Goal: Task Accomplishment & Management: Complete application form

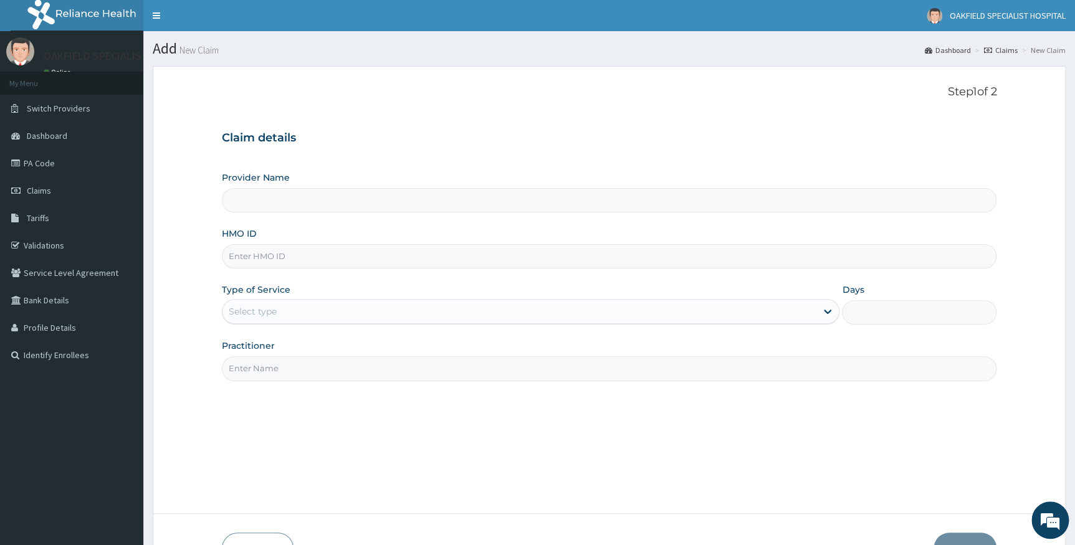
type input "Vinca Hospital Limited"
click at [275, 257] on input "HMO ID" at bounding box center [609, 256] width 775 height 24
paste input "SFA/10126/A"
type input "SFA/10126/A"
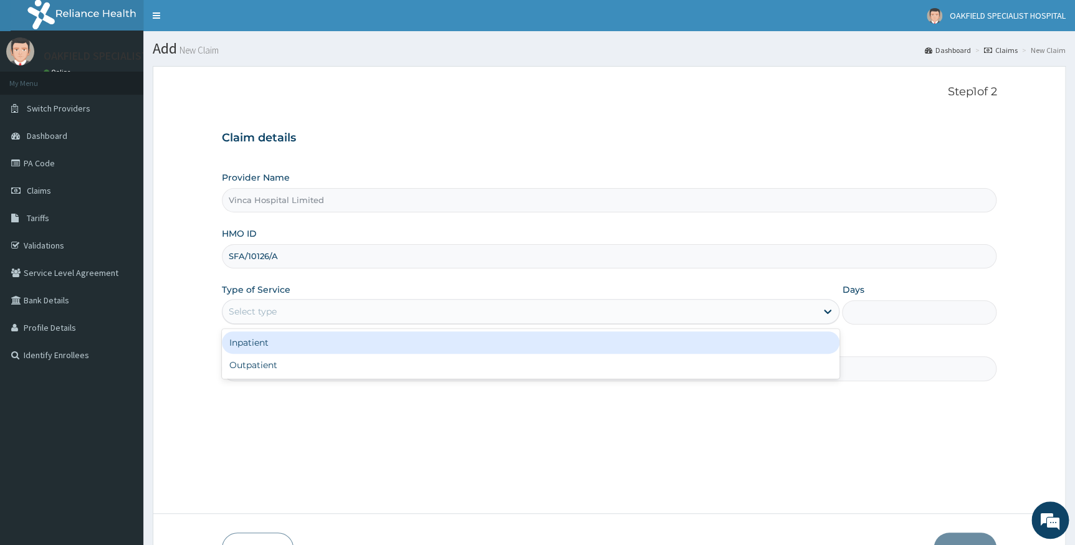
click at [295, 313] on div "Select type" at bounding box center [519, 312] width 594 height 20
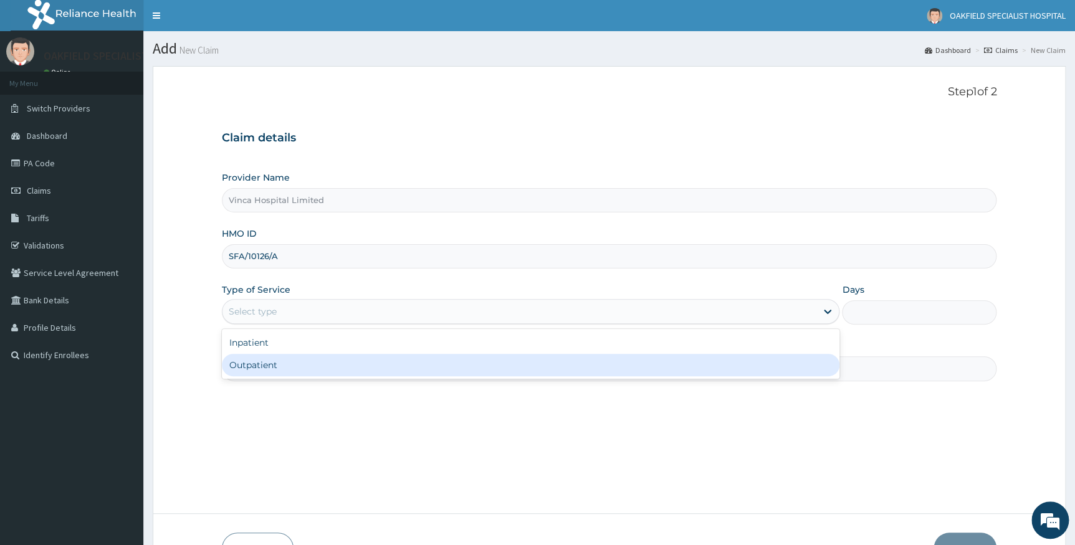
click at [255, 358] on div "Outpatient" at bounding box center [531, 365] width 618 height 22
type input "1"
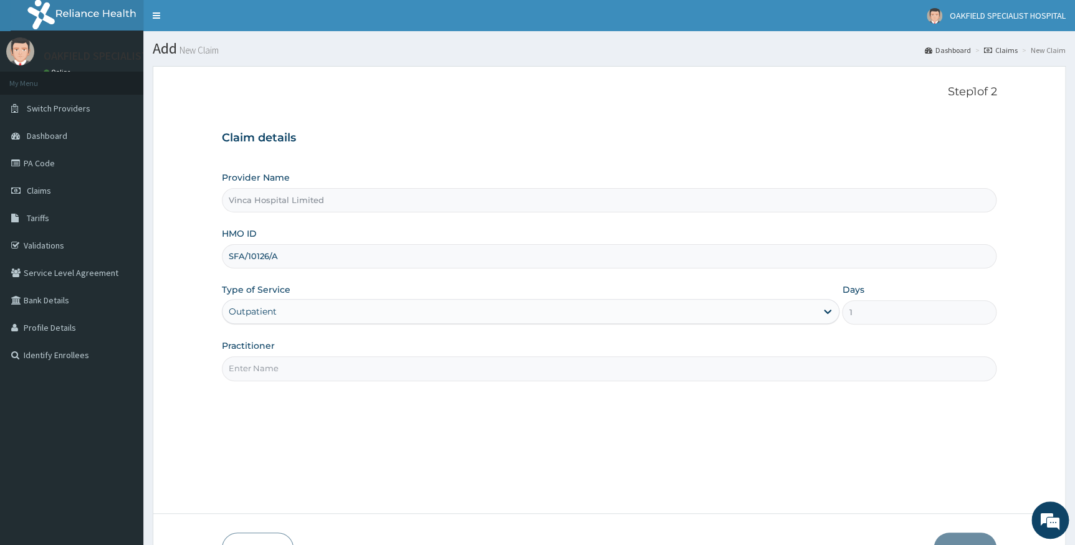
scroll to position [80, 0]
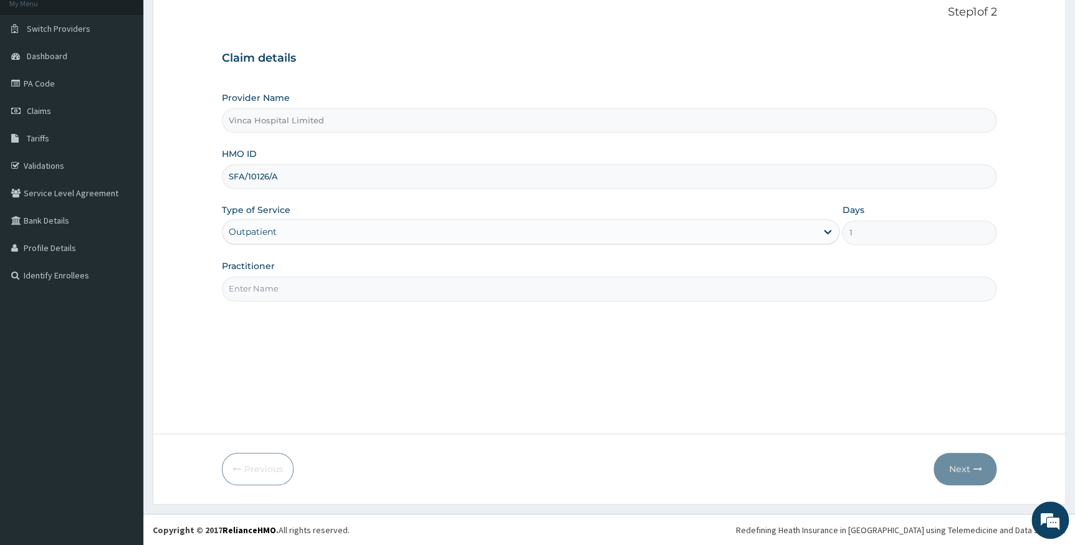
click at [272, 290] on input "Practitioner" at bounding box center [609, 289] width 775 height 24
type input "MAXWELL USORO"
click at [963, 470] on button "Next" at bounding box center [964, 469] width 63 height 32
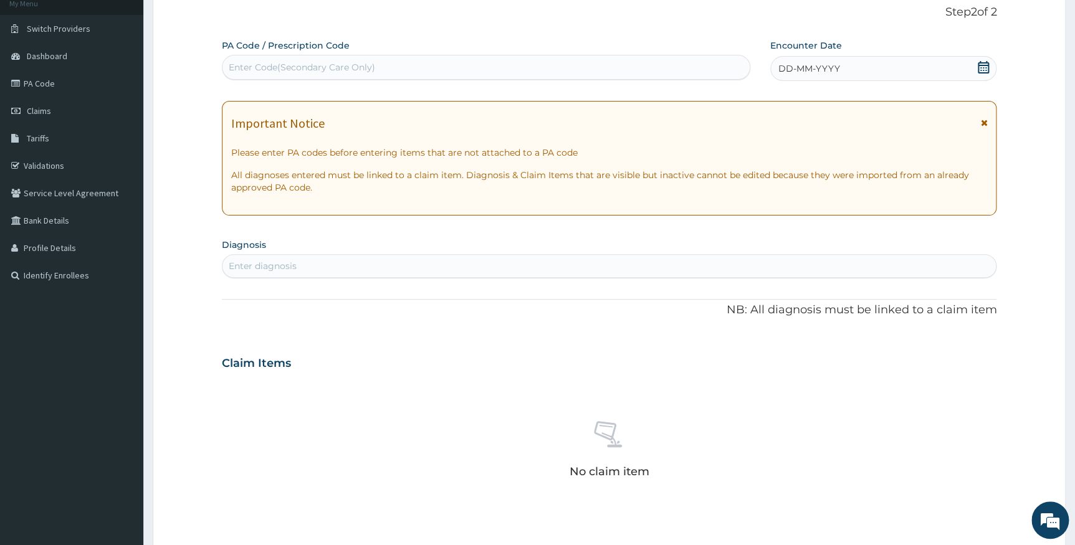
click at [343, 63] on div "Enter Code(Secondary Care Only)" at bounding box center [302, 67] width 146 height 12
paste input "PA/382EC9"
type input "PA/382EC9"
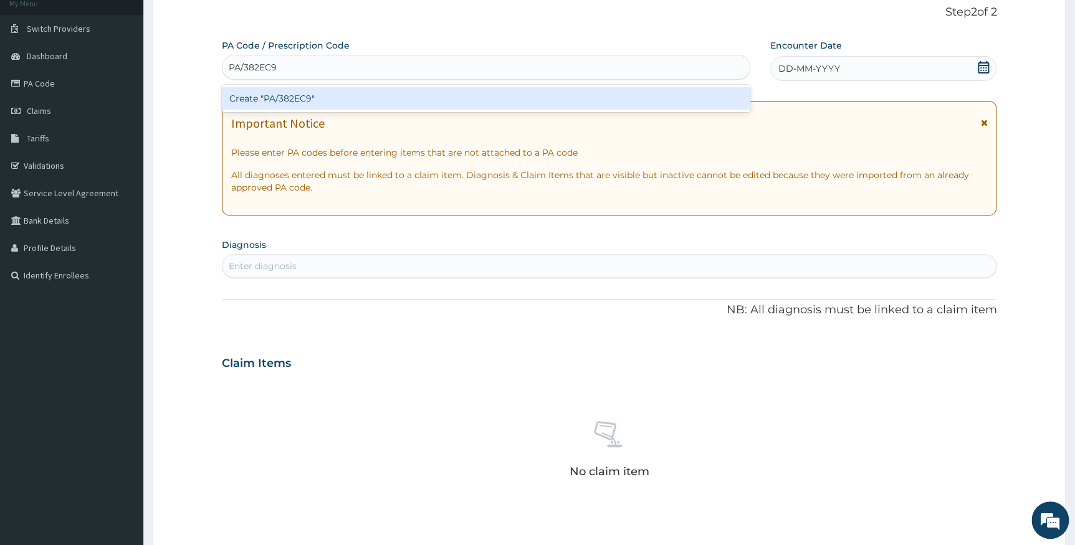
click at [313, 90] on div "Create "PA/382EC9"" at bounding box center [486, 98] width 528 height 22
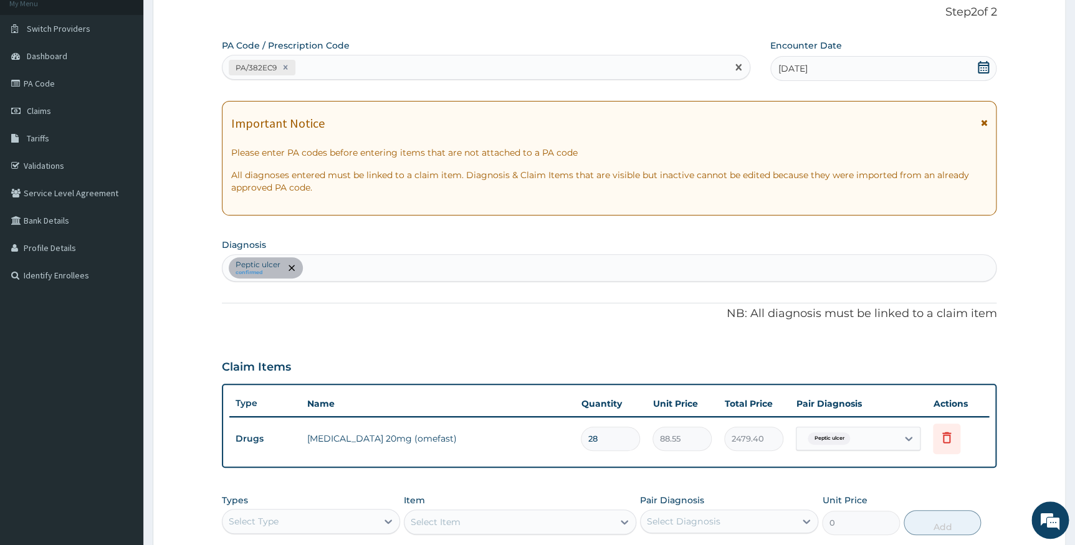
click at [322, 72] on div "PA/382EC9" at bounding box center [474, 67] width 505 height 21
paste input "PA/AF0FAC"
type input "PA/AF0FAC"
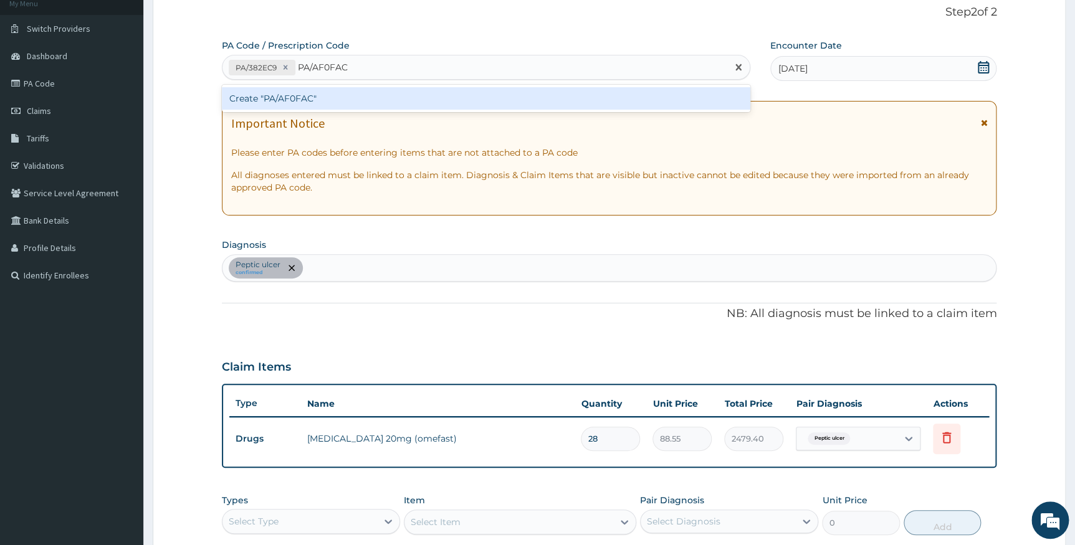
click at [311, 98] on div "Create "PA/AF0FAC"" at bounding box center [486, 98] width 528 height 22
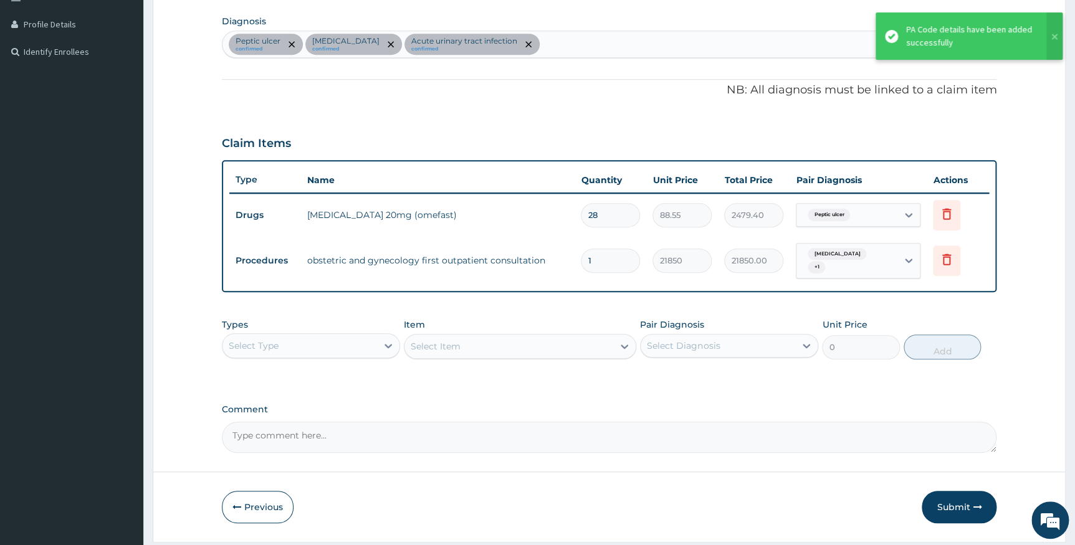
scroll to position [306, 0]
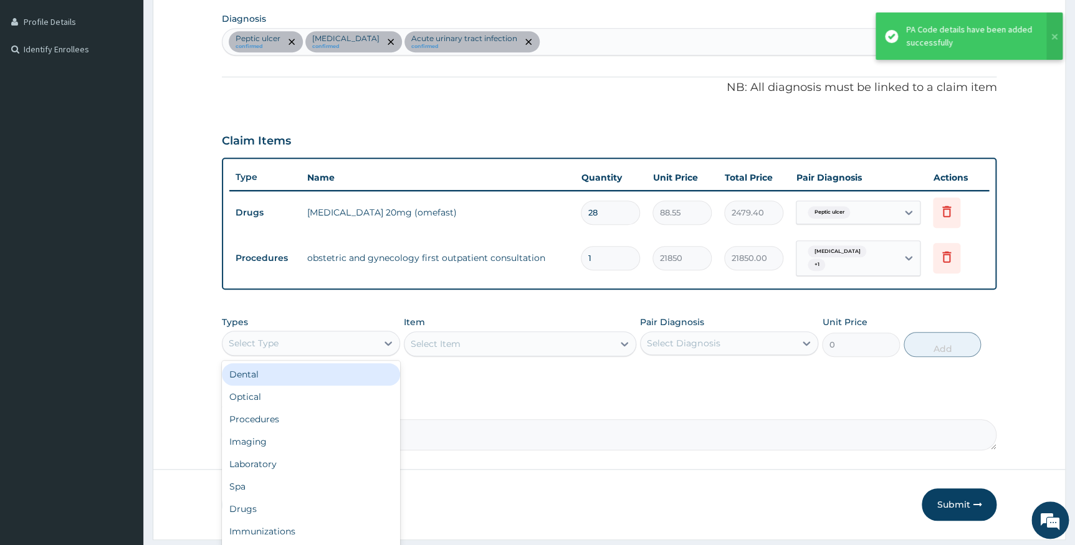
click at [288, 340] on div "Select Type" at bounding box center [299, 343] width 154 height 20
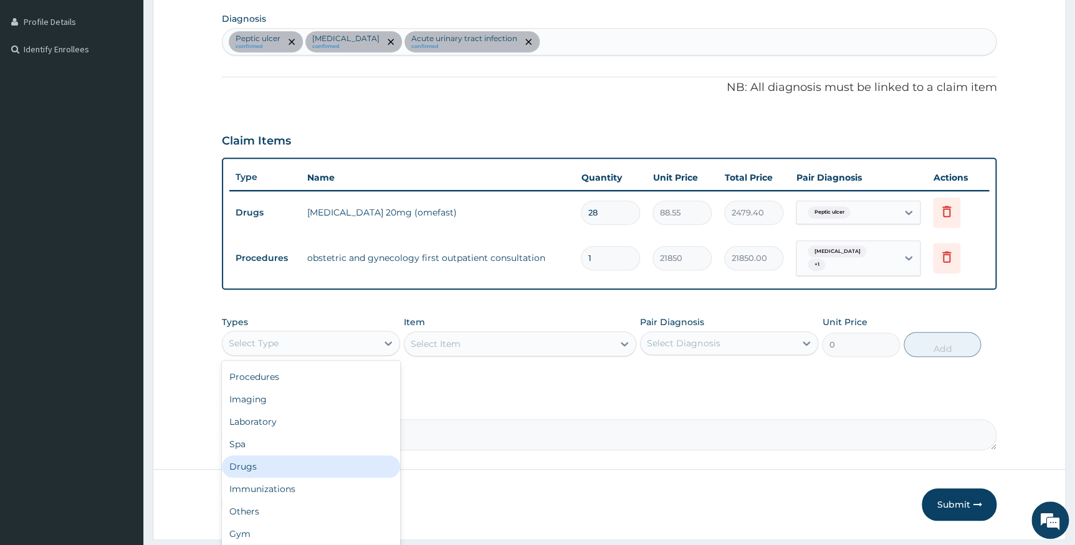
scroll to position [0, 0]
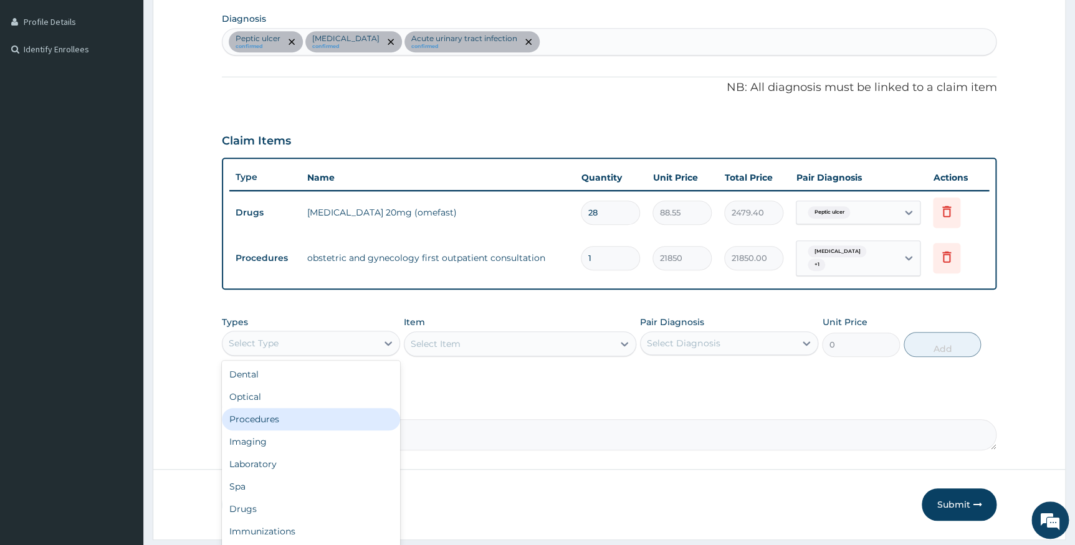
click at [266, 414] on div "Procedures" at bounding box center [311, 419] width 178 height 22
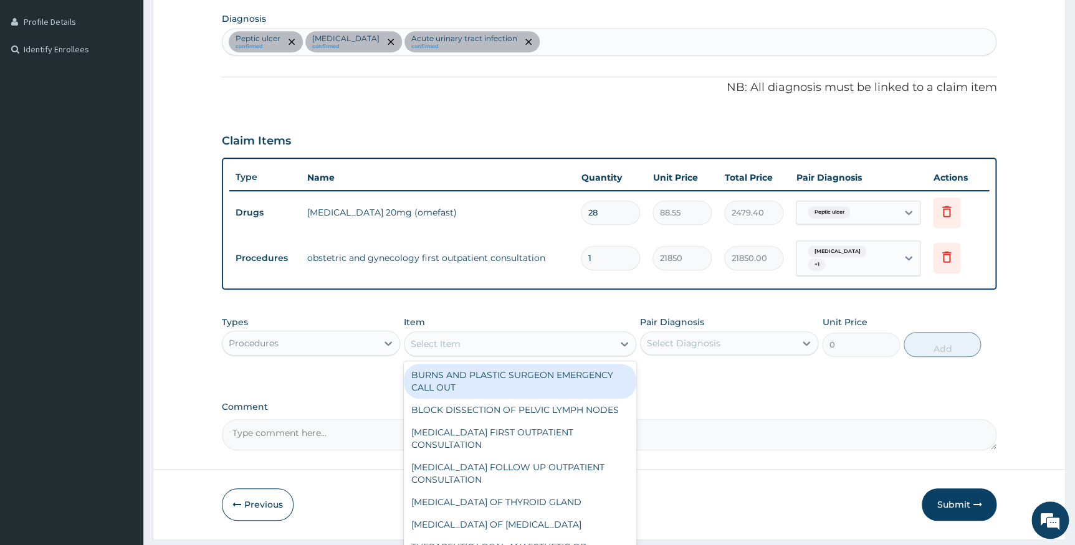
click at [427, 345] on div "Select Item" at bounding box center [436, 344] width 50 height 12
type input "GENE"
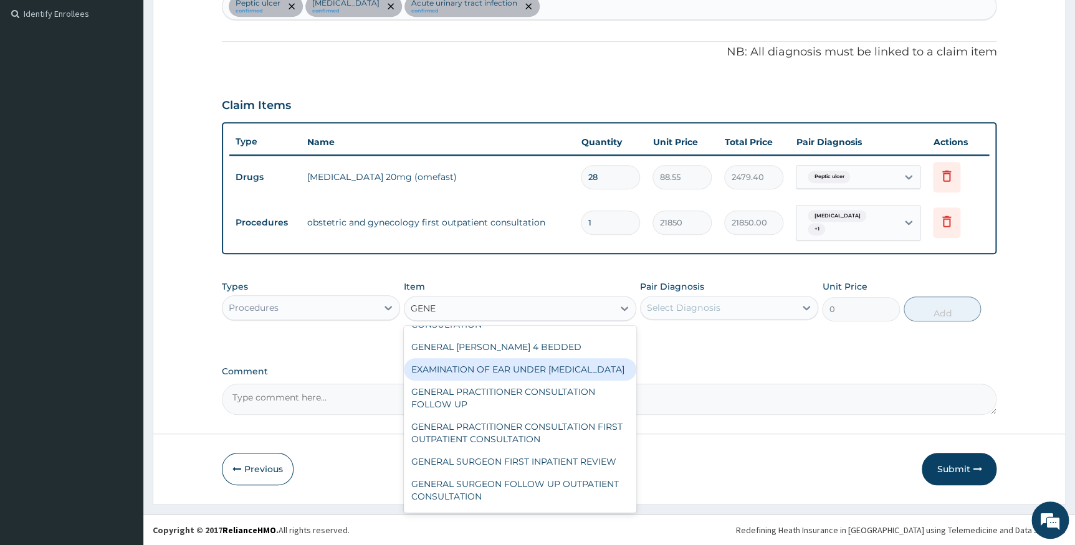
scroll to position [56, 0]
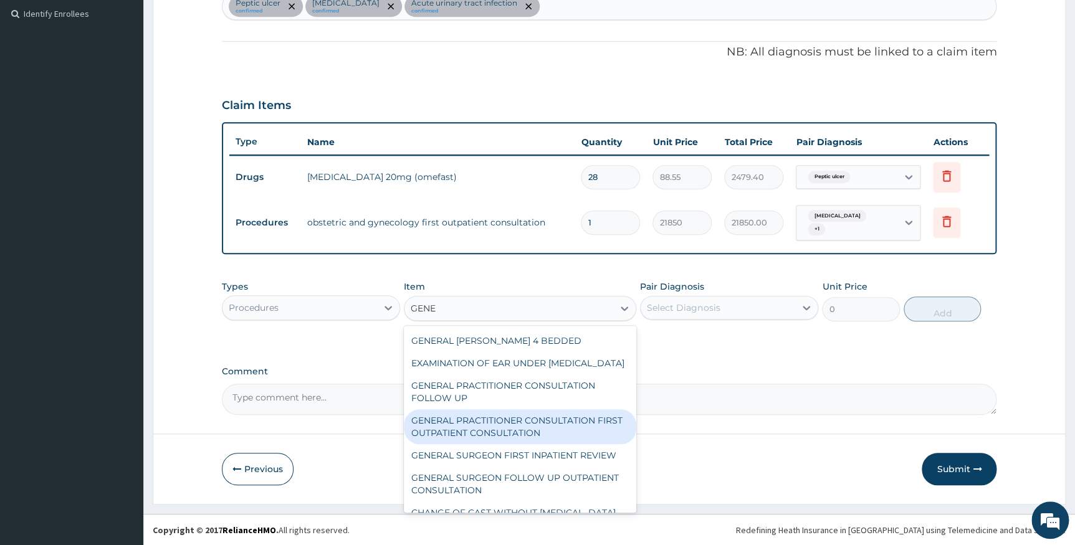
click at [509, 440] on div "GENERAL PRACTITIONER CONSULTATION FIRST OUTPATIENT CONSULTATION" at bounding box center [520, 426] width 232 height 35
type input "3794.9999999999995"
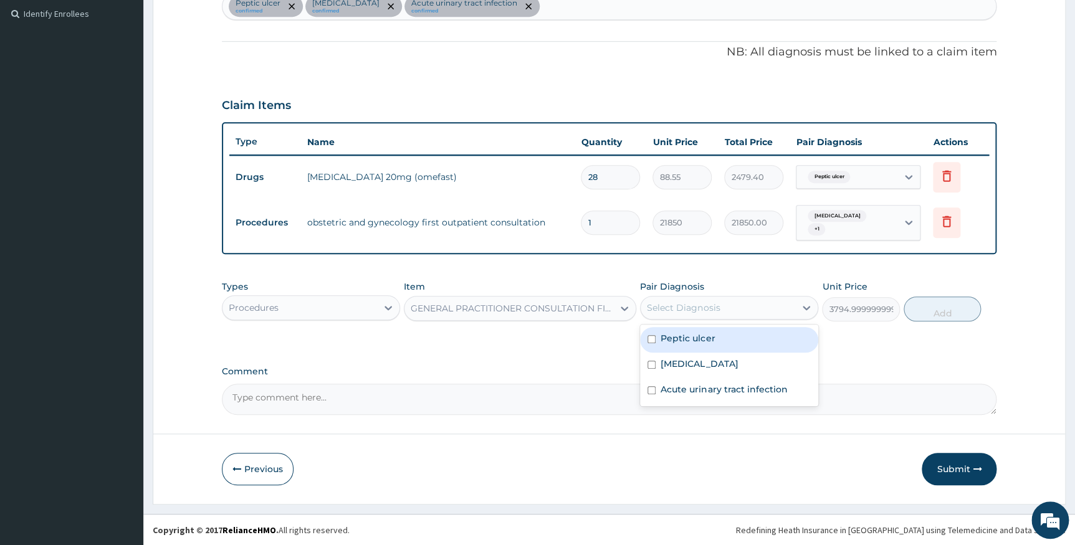
click at [673, 317] on div "Select Diagnosis" at bounding box center [729, 308] width 178 height 24
click at [670, 339] on label "Peptic ulcer" at bounding box center [687, 338] width 54 height 12
checkbox input "true"
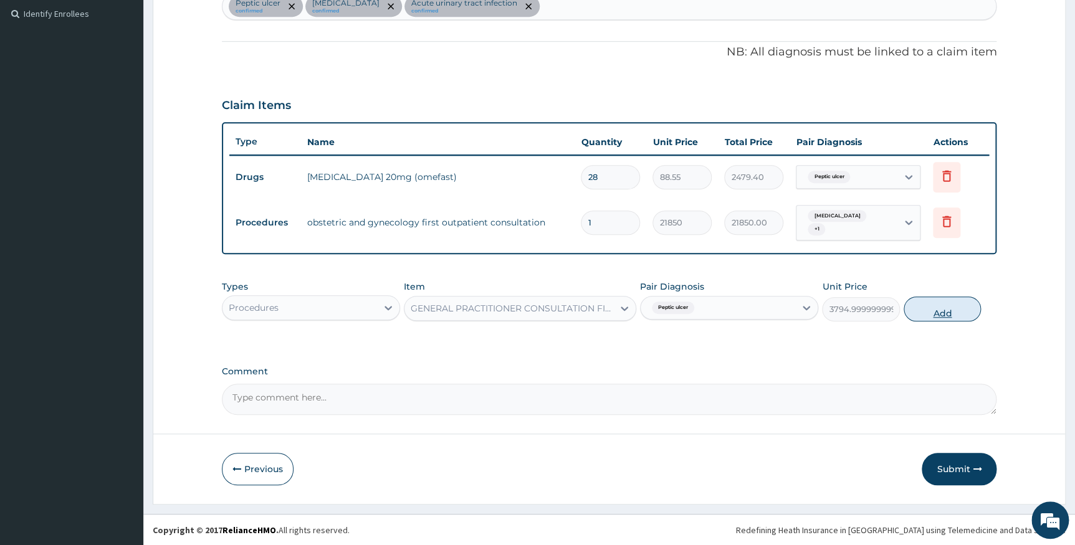
click at [939, 314] on button "Add" at bounding box center [941, 309] width 77 height 25
type input "0"
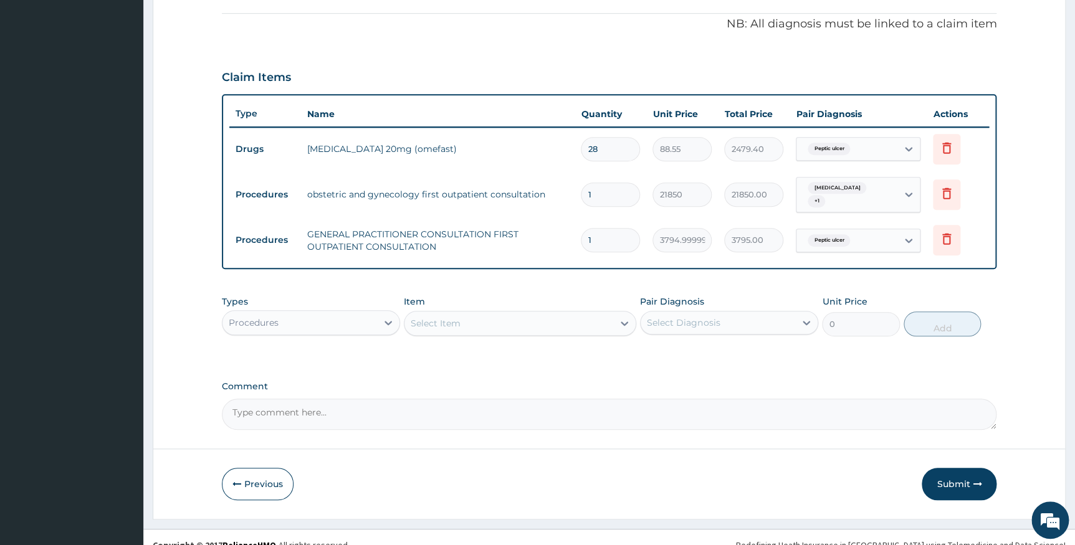
scroll to position [385, 0]
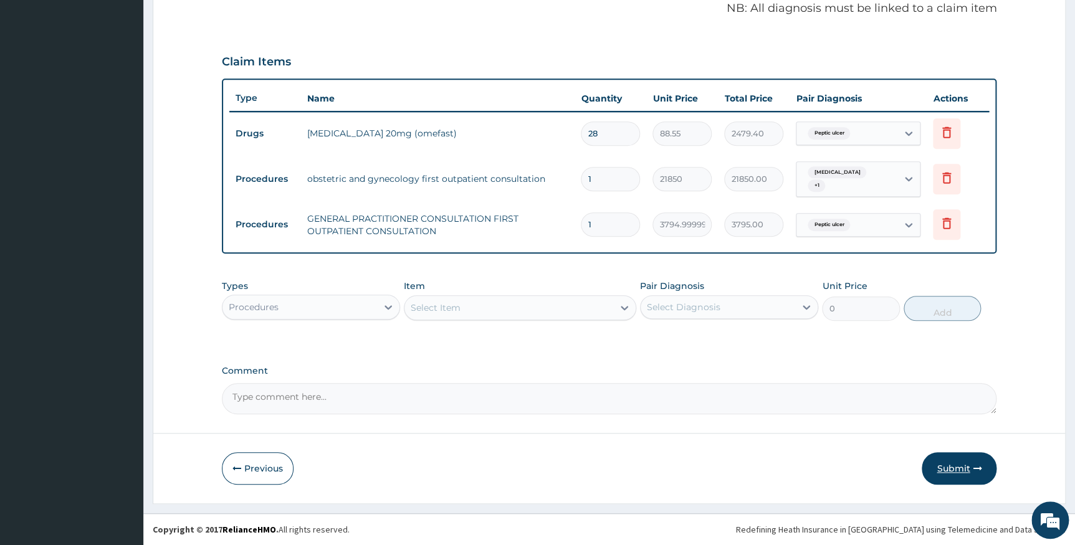
click at [958, 472] on button "Submit" at bounding box center [958, 468] width 75 height 32
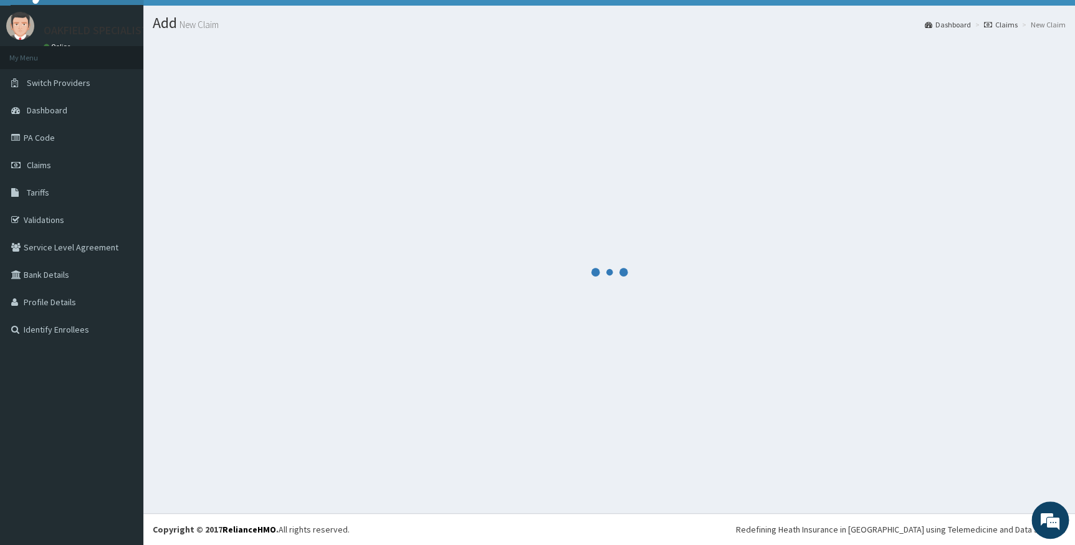
scroll to position [25, 0]
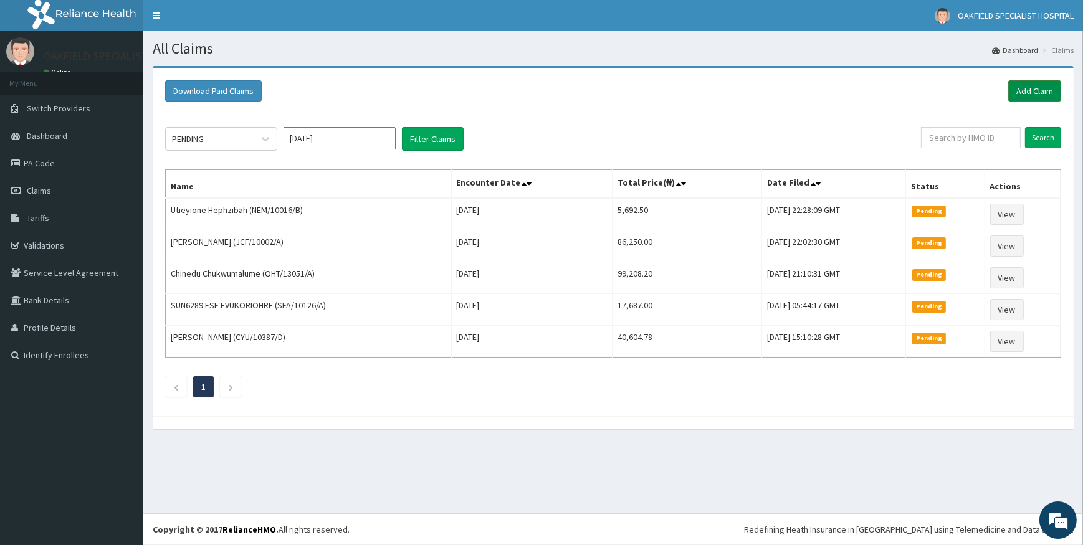
click at [1037, 87] on link "Add Claim" at bounding box center [1034, 90] width 53 height 21
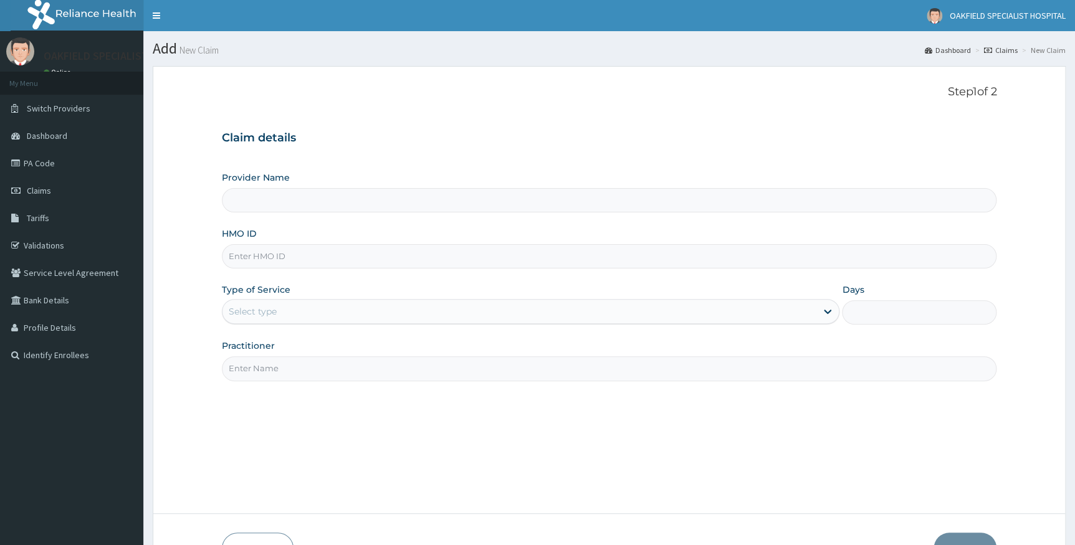
click at [283, 201] on input "Provider Name" at bounding box center [609, 200] width 775 height 24
type input "Vinca Hospital Limited"
click at [260, 257] on input "HMO ID" at bounding box center [609, 256] width 775 height 24
paste input "CYU/10387/A"
type input "CYU/10387/A"
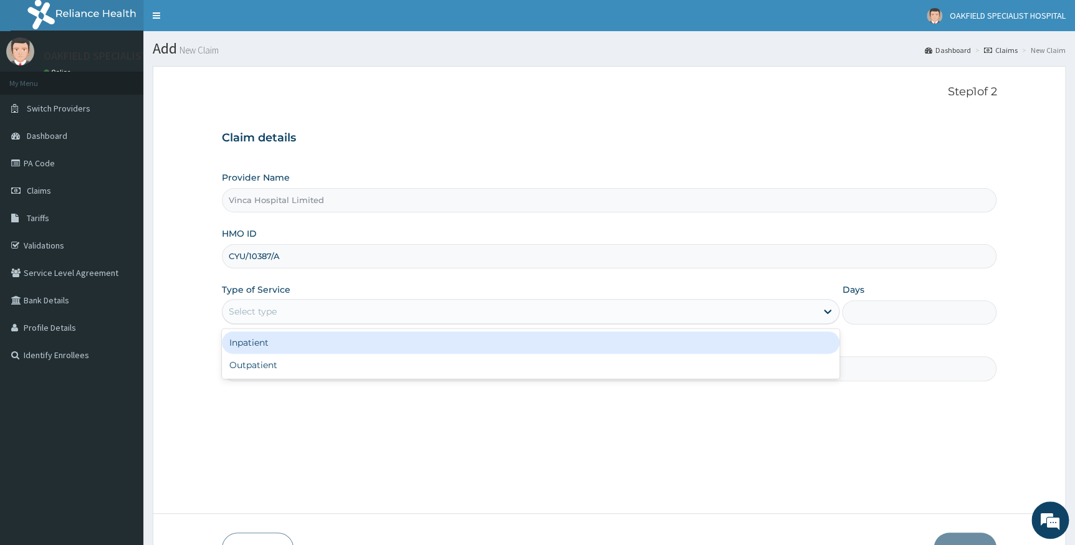
click at [252, 311] on div "Select type" at bounding box center [253, 311] width 48 height 12
drag, startPoint x: 259, startPoint y: 345, endPoint x: 255, endPoint y: 363, distance: 18.6
click at [259, 348] on div "Inpatient" at bounding box center [531, 342] width 618 height 22
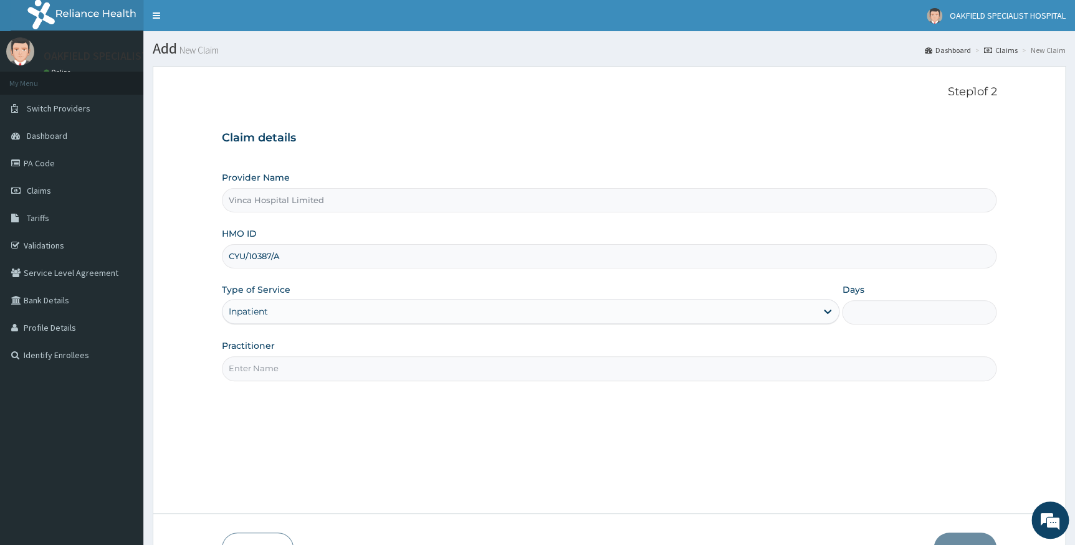
click at [256, 363] on input "Practitioner" at bounding box center [609, 368] width 775 height 24
type input "EFE"
click at [877, 311] on input "Days" at bounding box center [919, 312] width 154 height 24
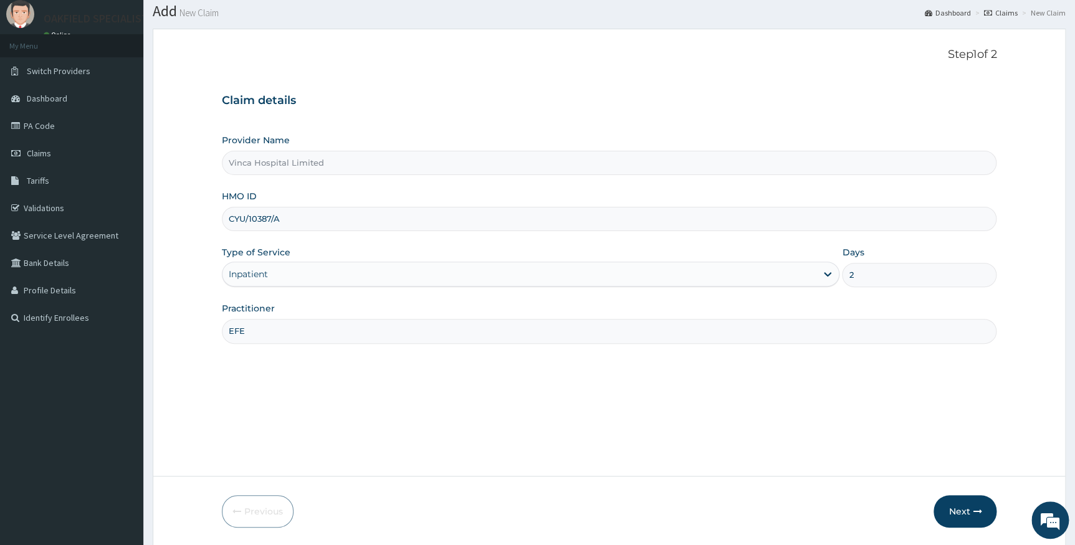
scroll to position [80, 0]
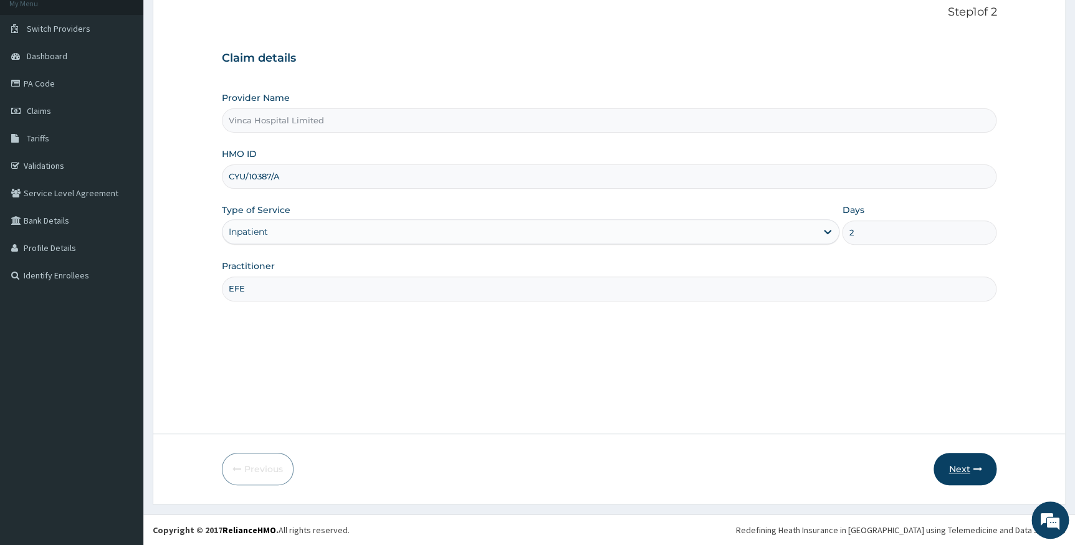
type input "2"
click at [959, 463] on button "Next" at bounding box center [964, 469] width 63 height 32
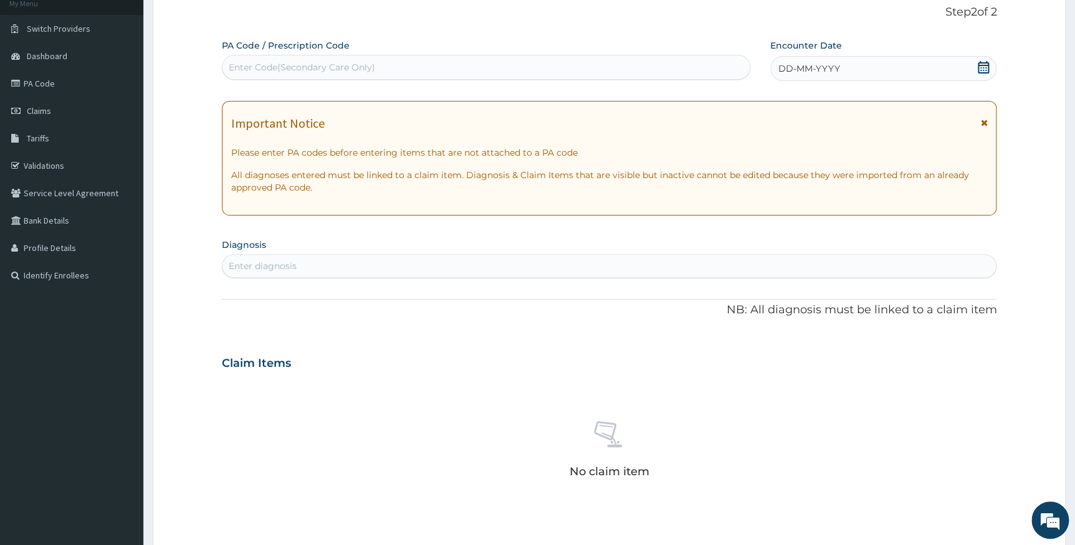
click at [310, 57] on div "Enter Code(Secondary Care Only)" at bounding box center [485, 67] width 527 height 20
paste input "PA/F1AC15"
type input "PA/F1AC15"
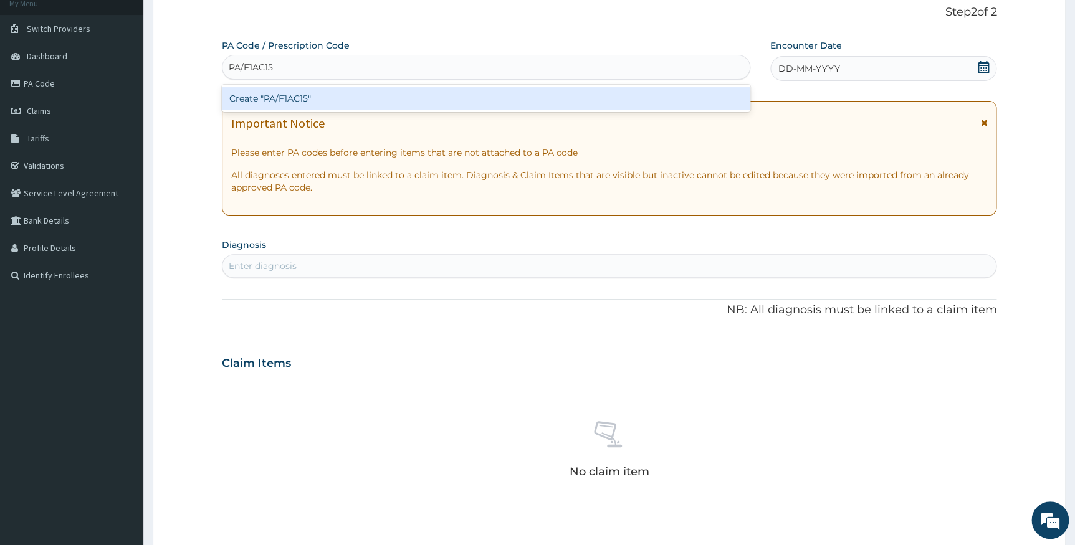
click at [270, 92] on div "Create "PA/F1AC15"" at bounding box center [486, 98] width 528 height 22
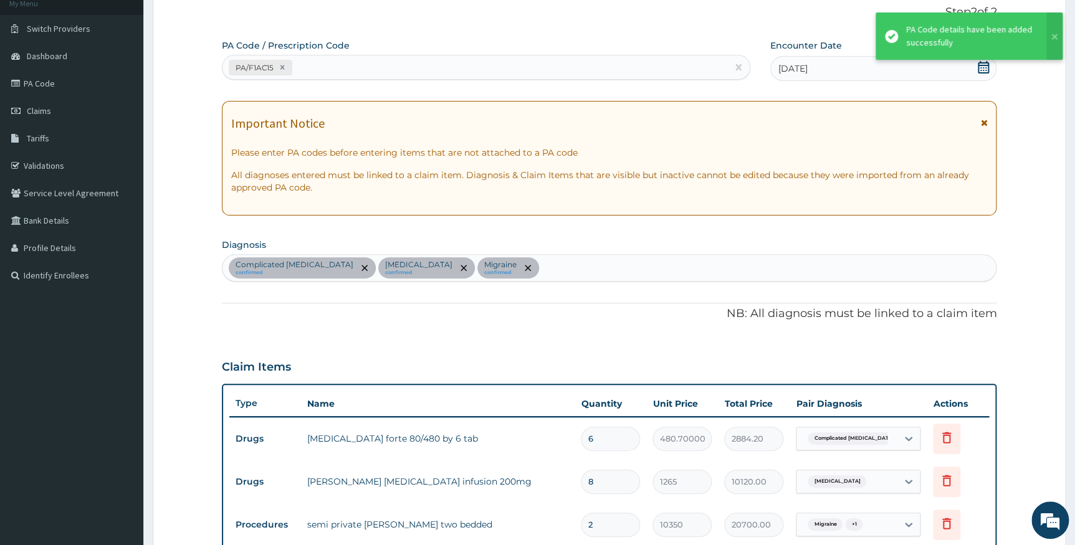
scroll to position [378, 0]
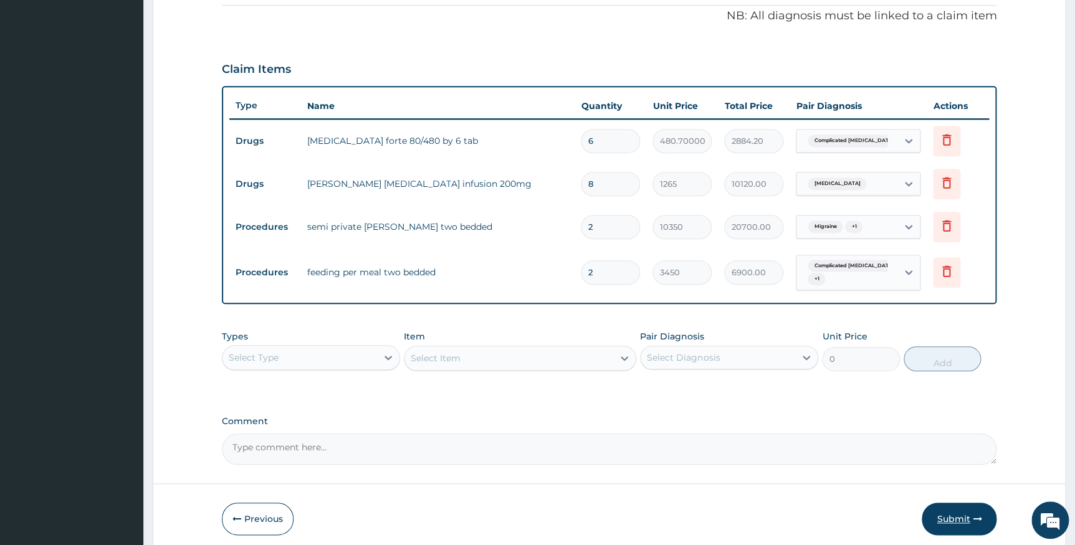
click at [956, 516] on button "Submit" at bounding box center [958, 519] width 75 height 32
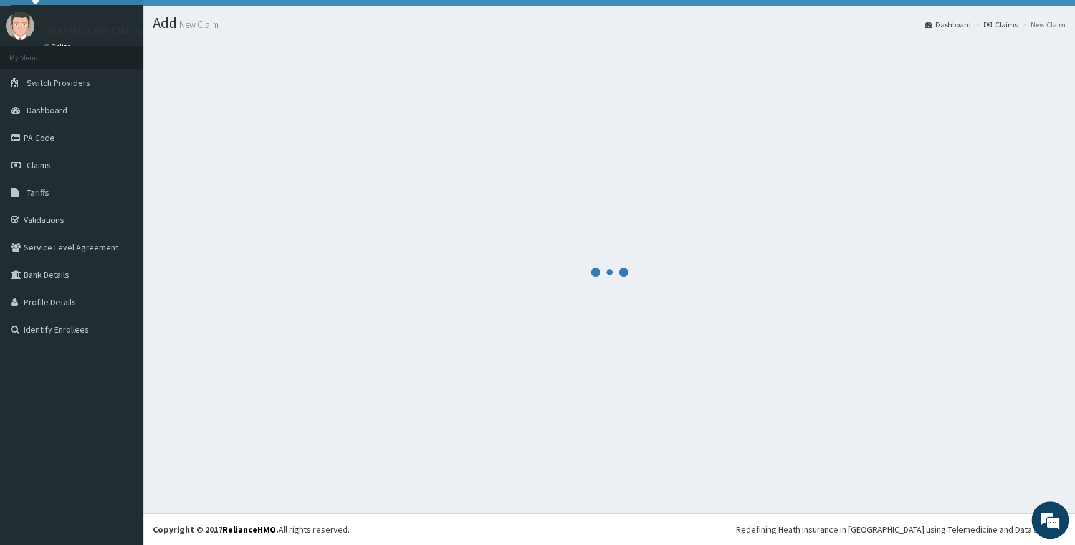
scroll to position [25, 0]
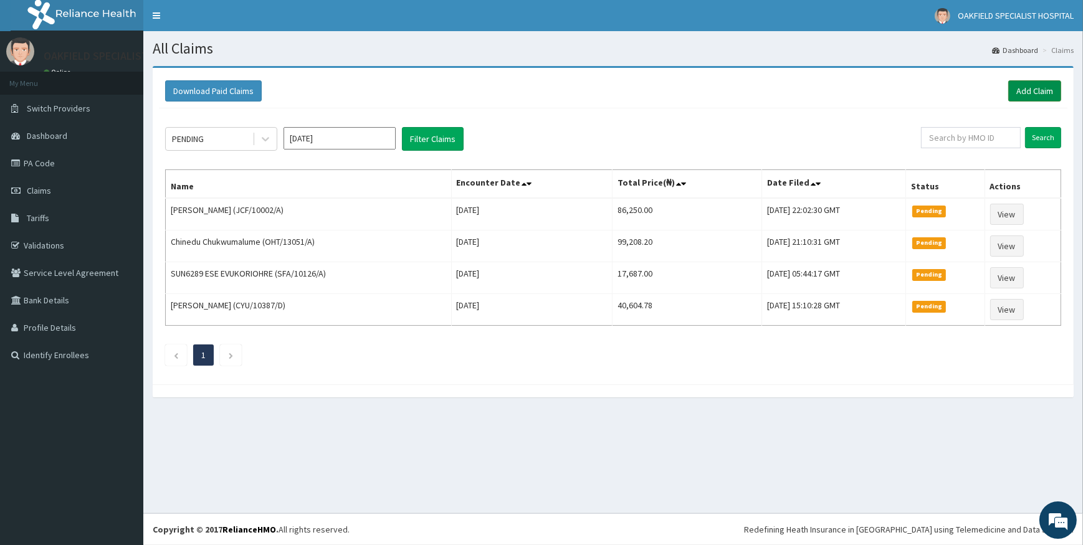
click at [1043, 87] on link "Add Claim" at bounding box center [1034, 90] width 53 height 21
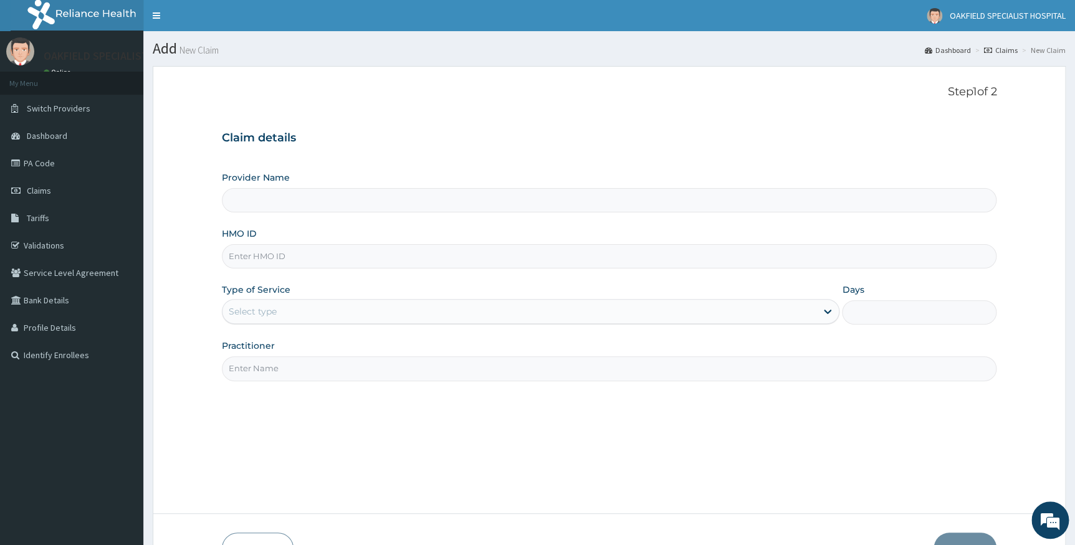
type input "Vinca Hospital Limited"
click at [262, 256] on input "HMO ID" at bounding box center [609, 256] width 775 height 24
paste input "LSD/10010/A"
type input "LSD/10010/A"
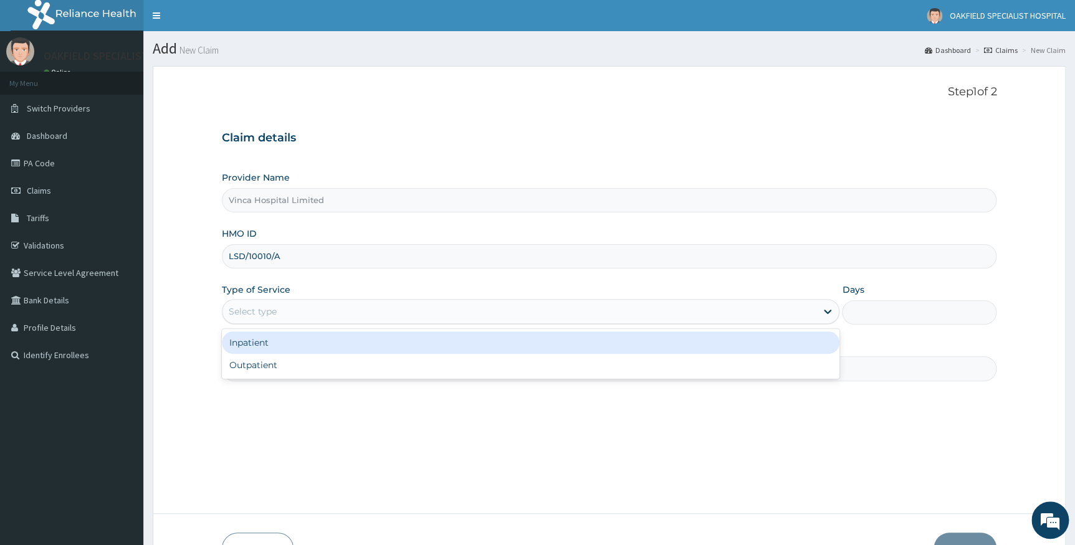
click at [258, 317] on div "Select type" at bounding box center [253, 311] width 48 height 12
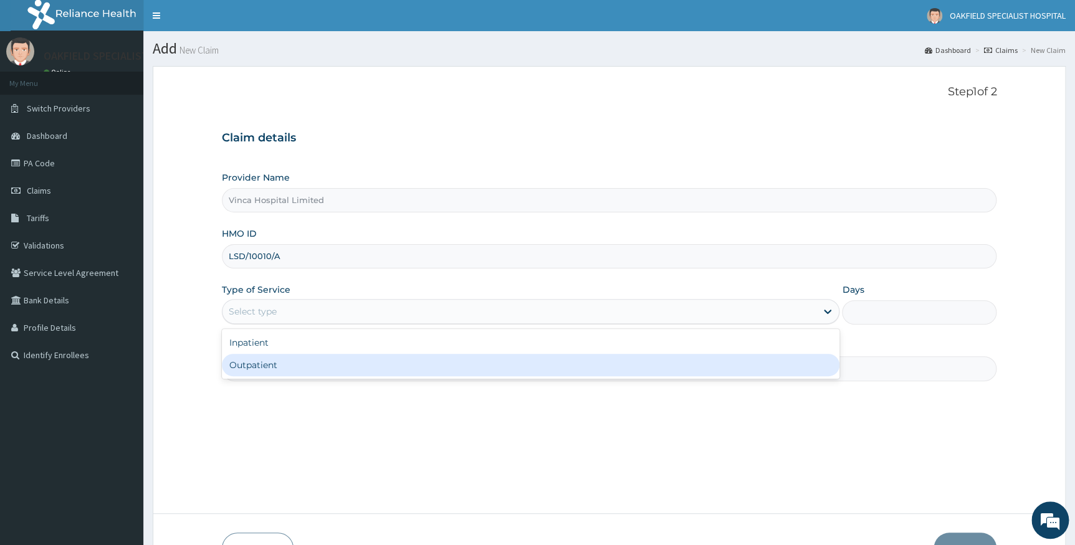
click at [254, 359] on div "Outpatient" at bounding box center [531, 365] width 618 height 22
type input "1"
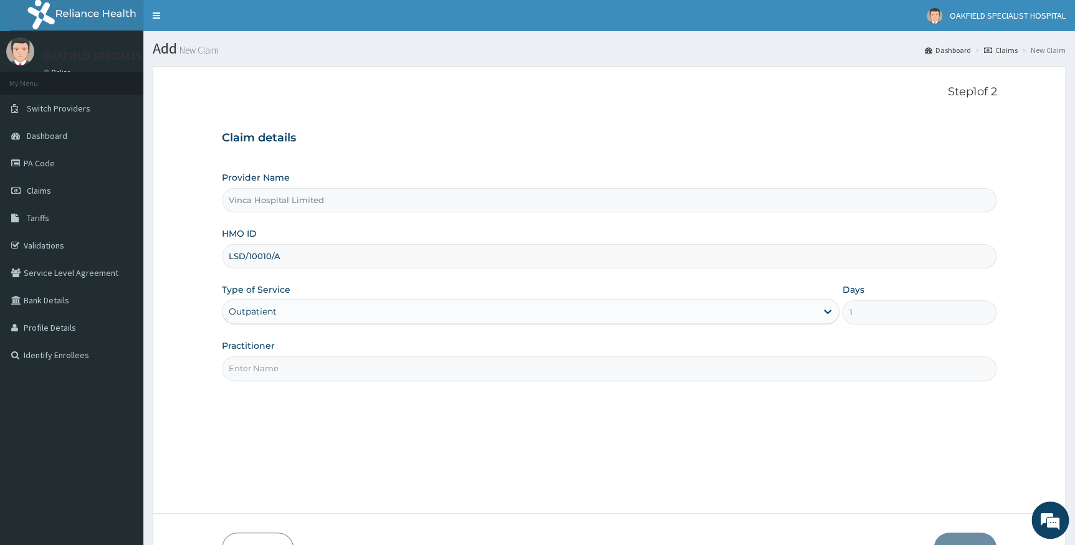
click at [278, 365] on input "Practitioner" at bounding box center [609, 368] width 775 height 24
type input "MAXWELL USORO"
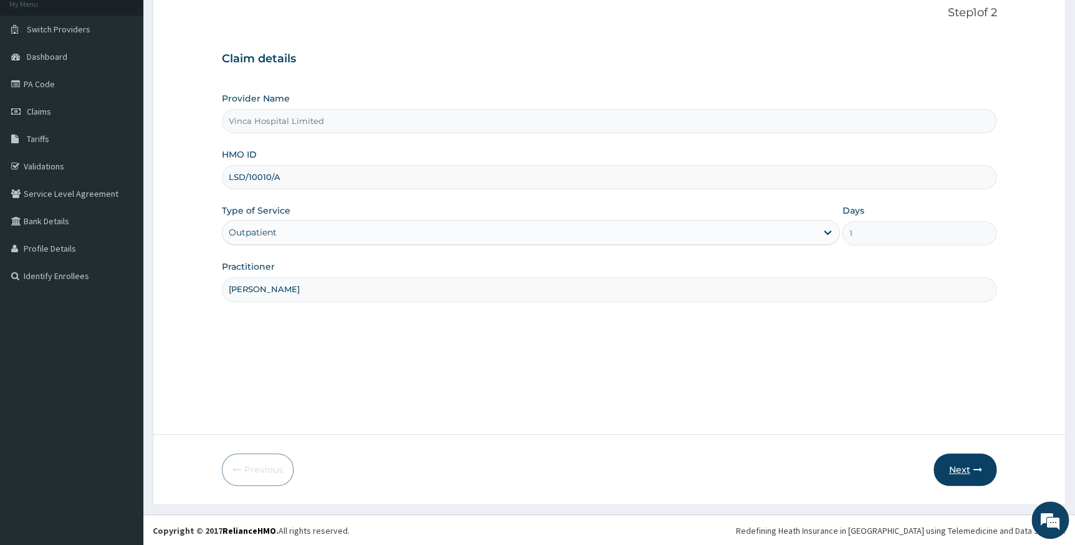
scroll to position [80, 0]
drag, startPoint x: 956, startPoint y: 465, endPoint x: 807, endPoint y: 213, distance: 292.6
click at [948, 449] on form "Step 1 of 2 Claim details Provider Name Vinca Hospital Limited HMO ID LSD/10010…" at bounding box center [609, 245] width 913 height 518
click at [974, 466] on icon "button" at bounding box center [976, 469] width 9 height 9
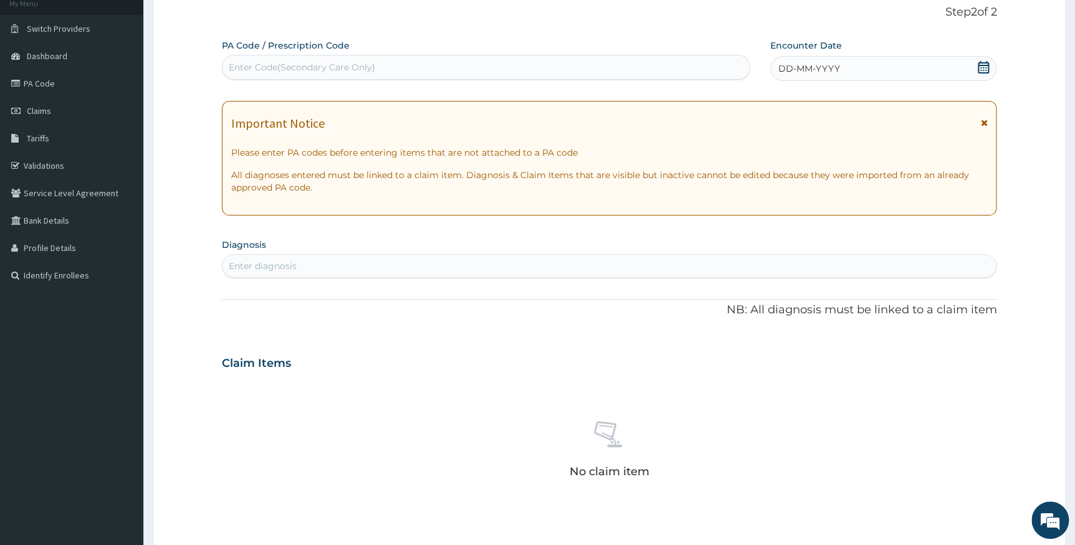
click at [385, 67] on div "Enter Code(Secondary Care Only)" at bounding box center [485, 67] width 527 height 20
paste input "PA/FA5F11"
type input "PA/FA5F11"
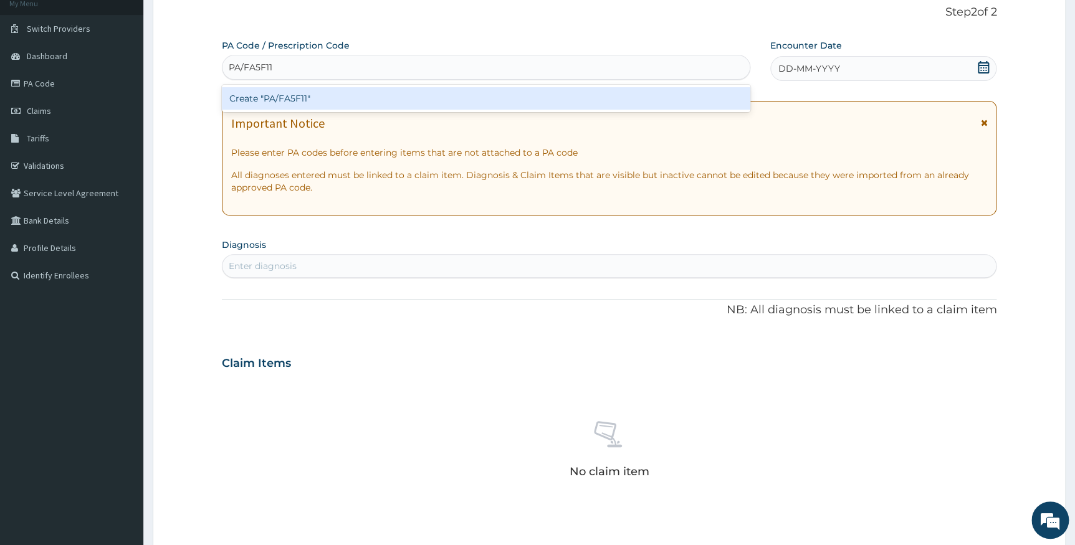
click at [249, 102] on div "Create "PA/FA5F11"" at bounding box center [486, 98] width 528 height 22
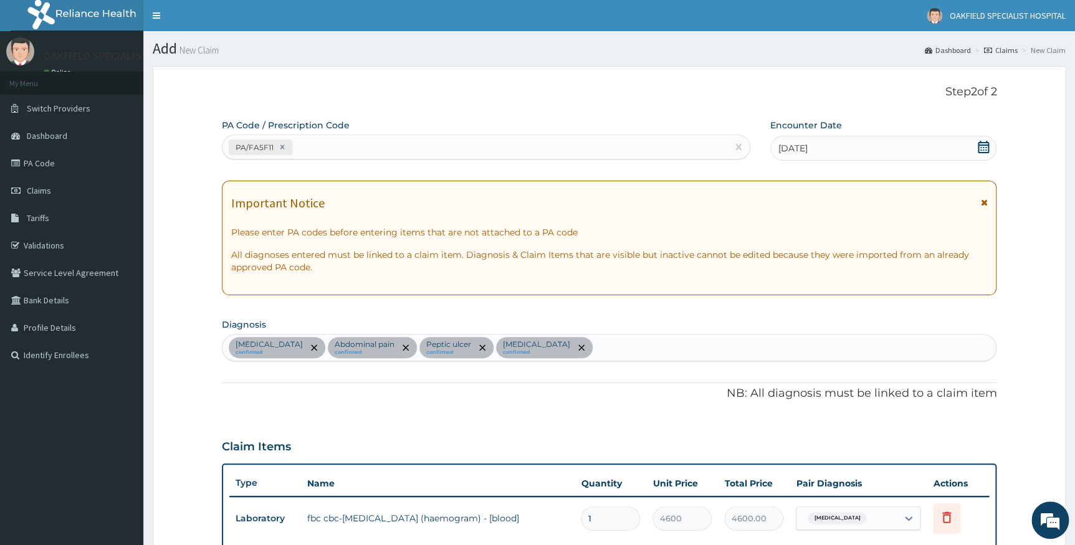
click at [322, 144] on div "PA/FA5F11" at bounding box center [474, 147] width 505 height 21
paste input "PA/C53A0E"
type input "PA/C53A0E"
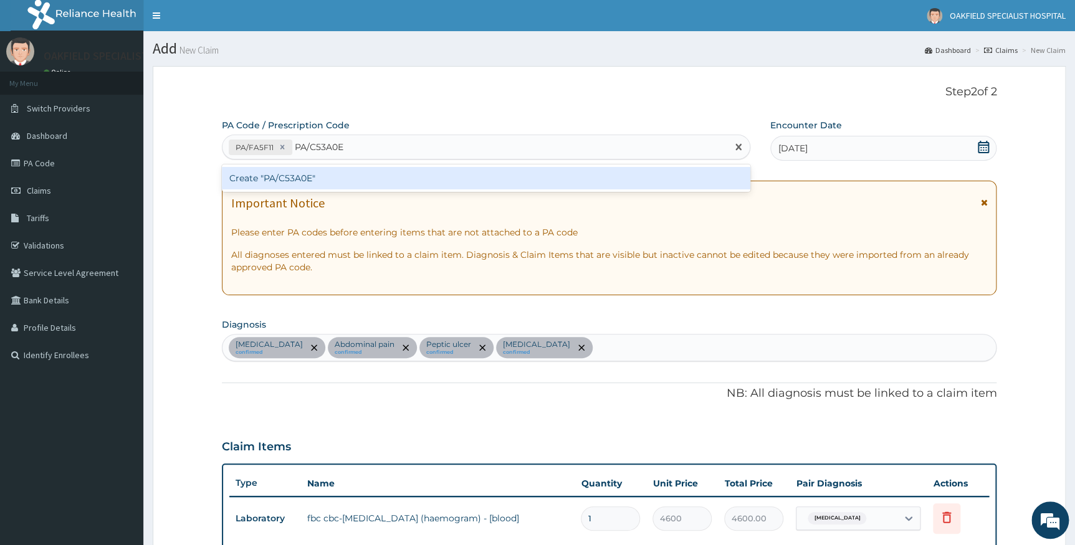
click at [295, 184] on div "Create "PA/C53A0E"" at bounding box center [486, 178] width 528 height 22
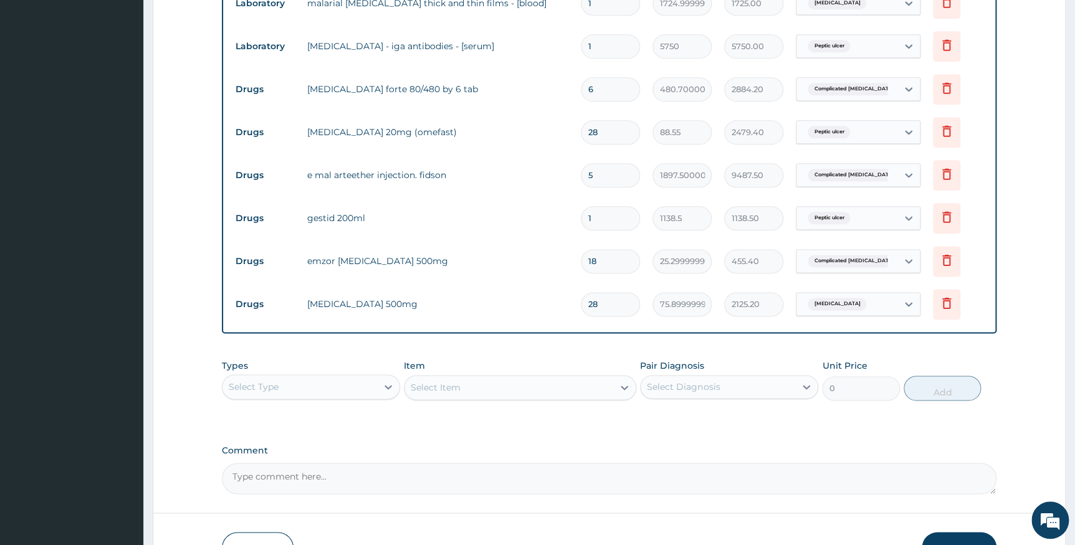
scroll to position [726, 0]
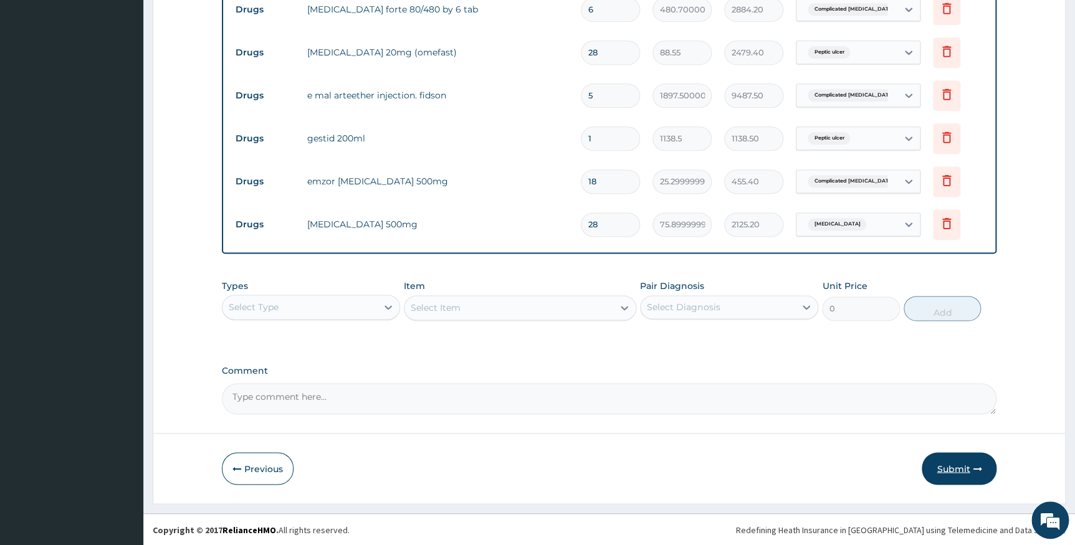
click at [939, 463] on button "Submit" at bounding box center [958, 468] width 75 height 32
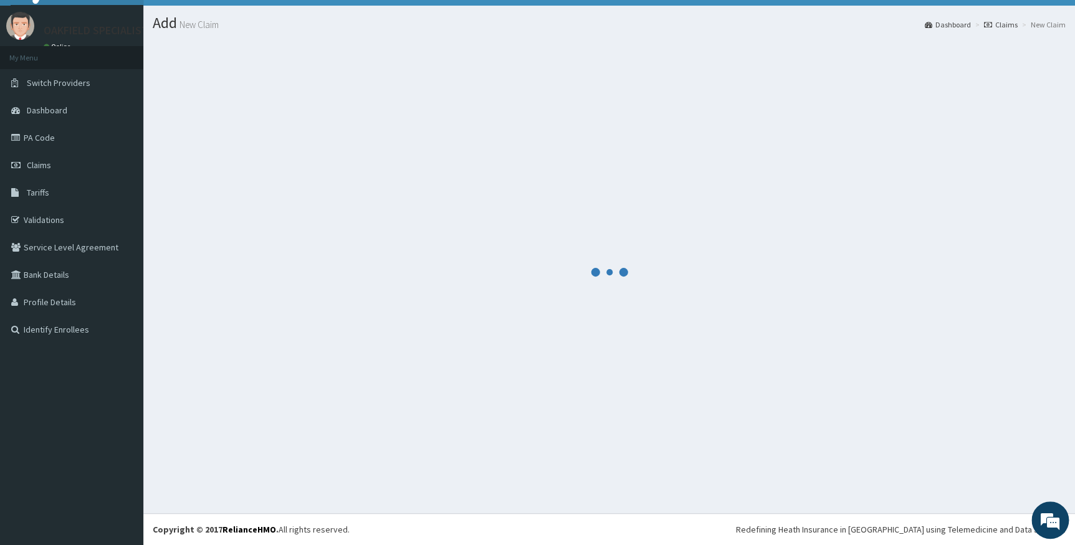
scroll to position [25, 0]
